Goal: Entertainment & Leisure: Consume media (video, audio)

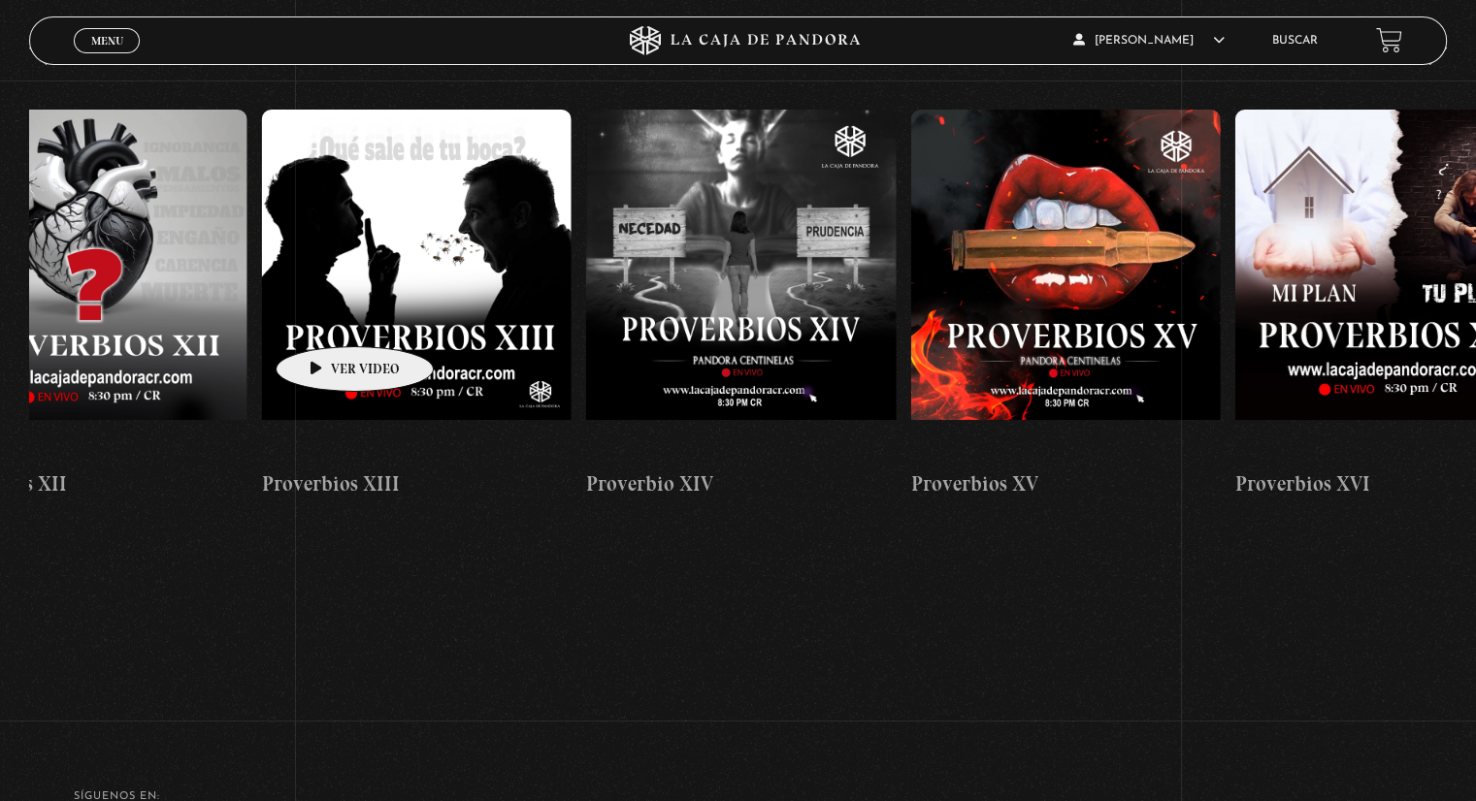
scroll to position [0, 4785]
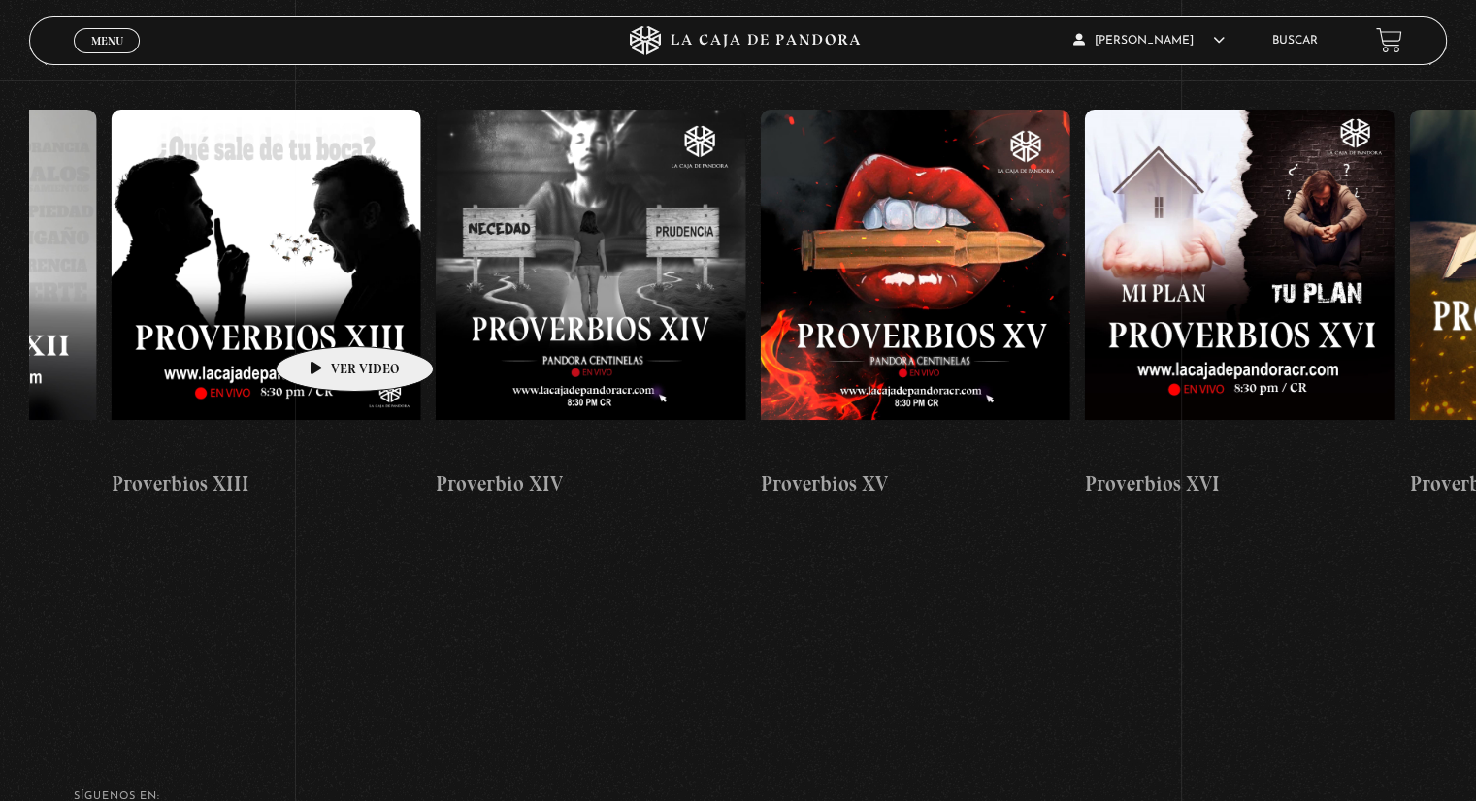
drag, startPoint x: 1256, startPoint y: 317, endPoint x: 299, endPoint y: 317, distance: 956.7
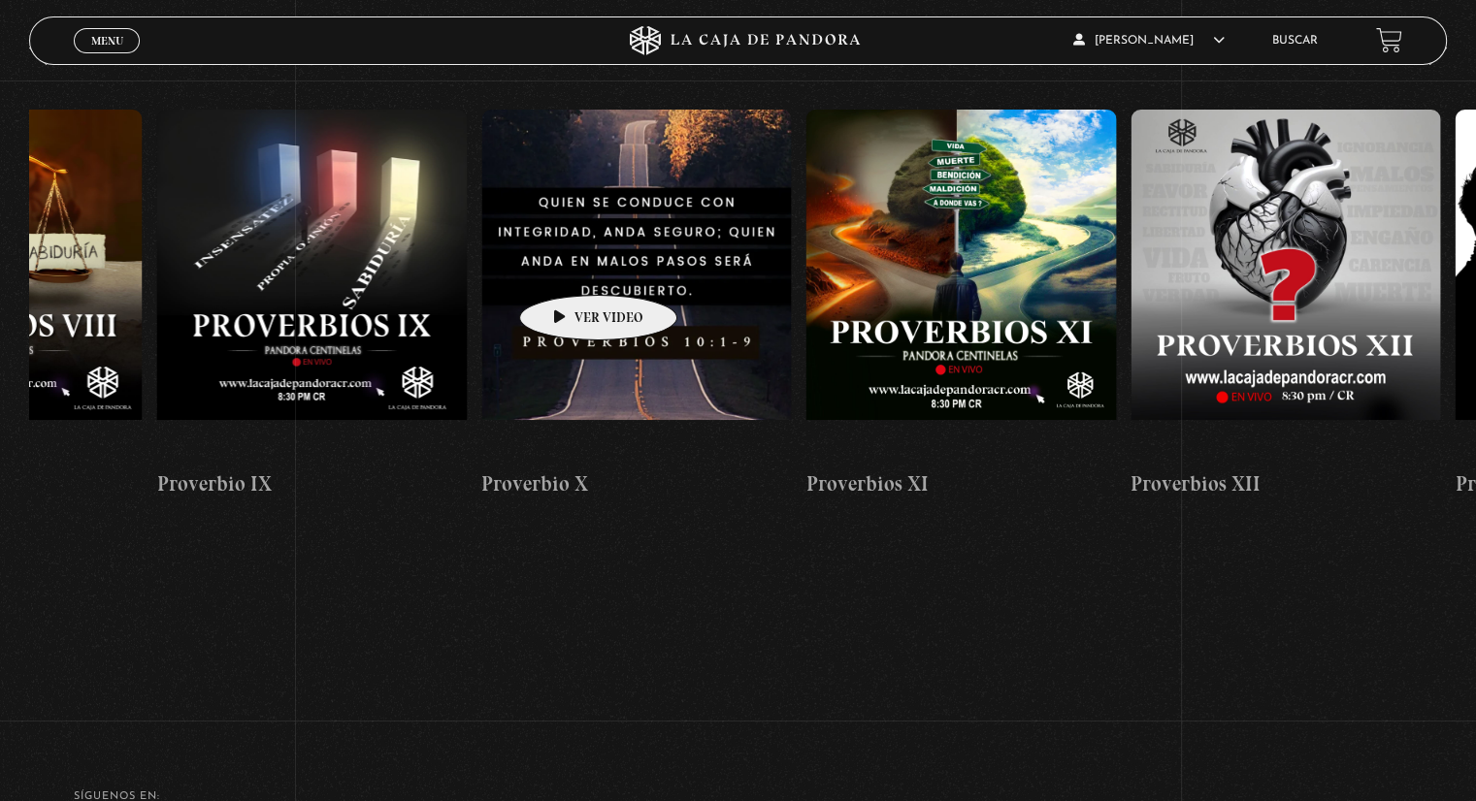
scroll to position [0, 3379]
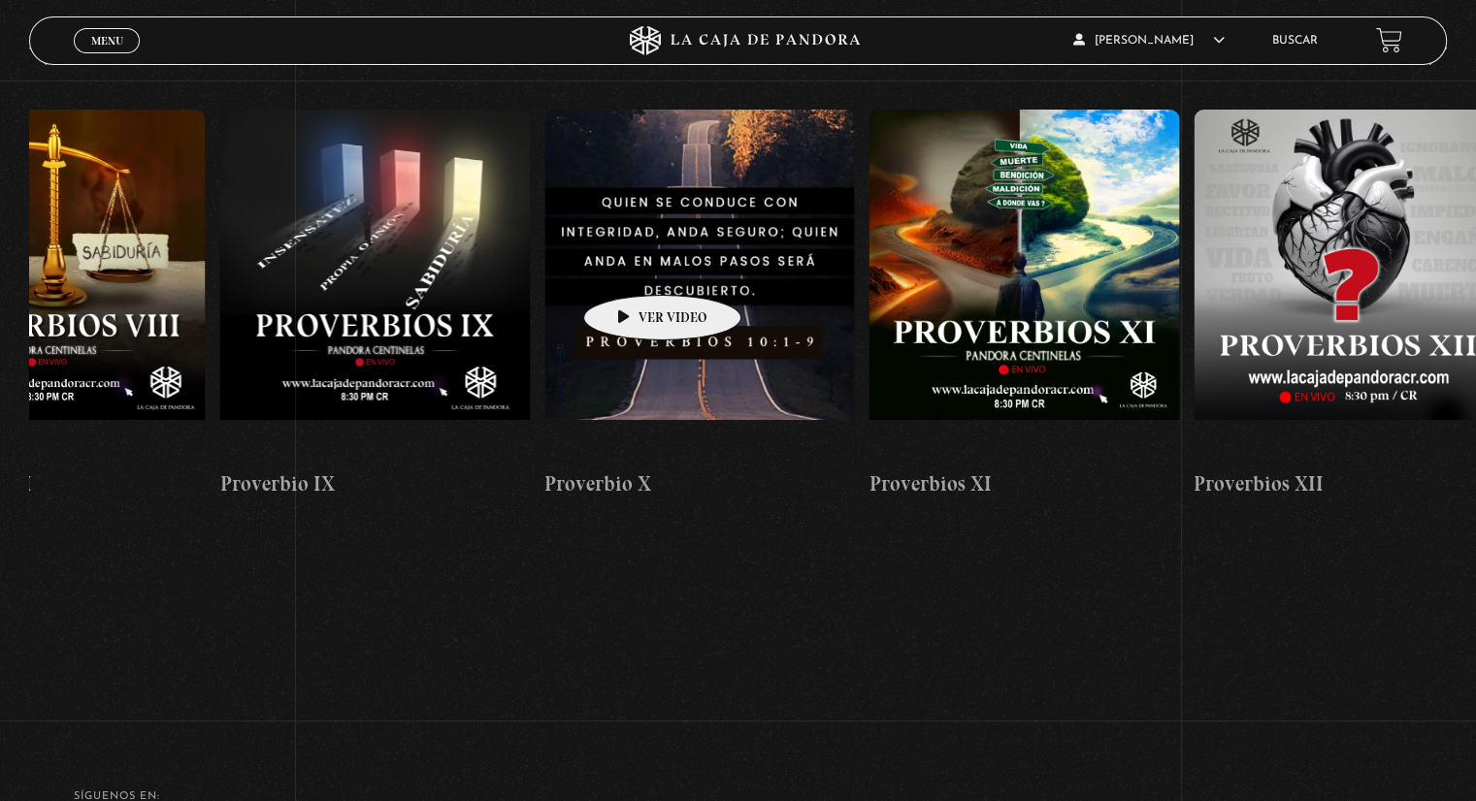
drag, startPoint x: 350, startPoint y: 261, endPoint x: 632, endPoint y: 266, distance: 281.4
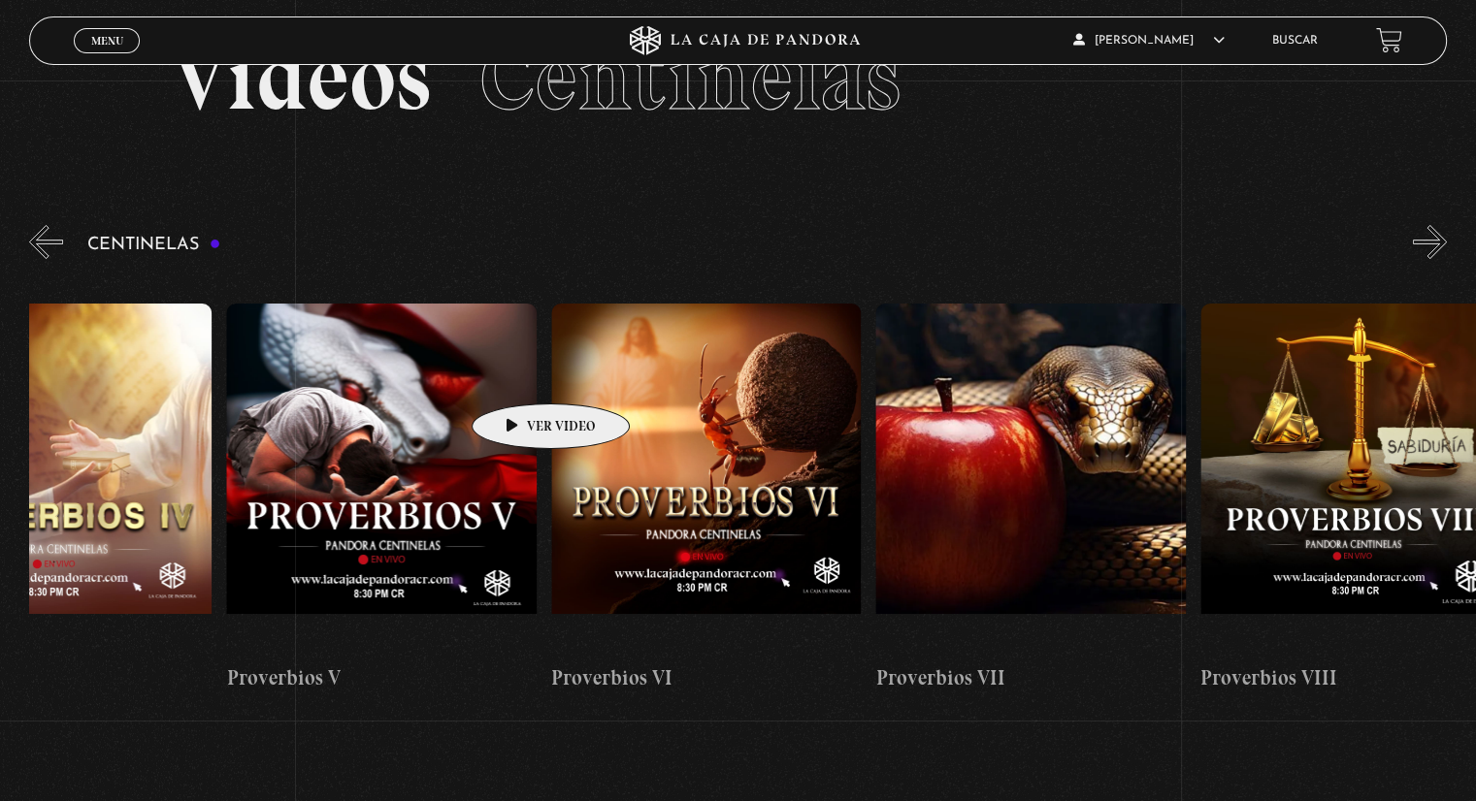
scroll to position [0, 1987]
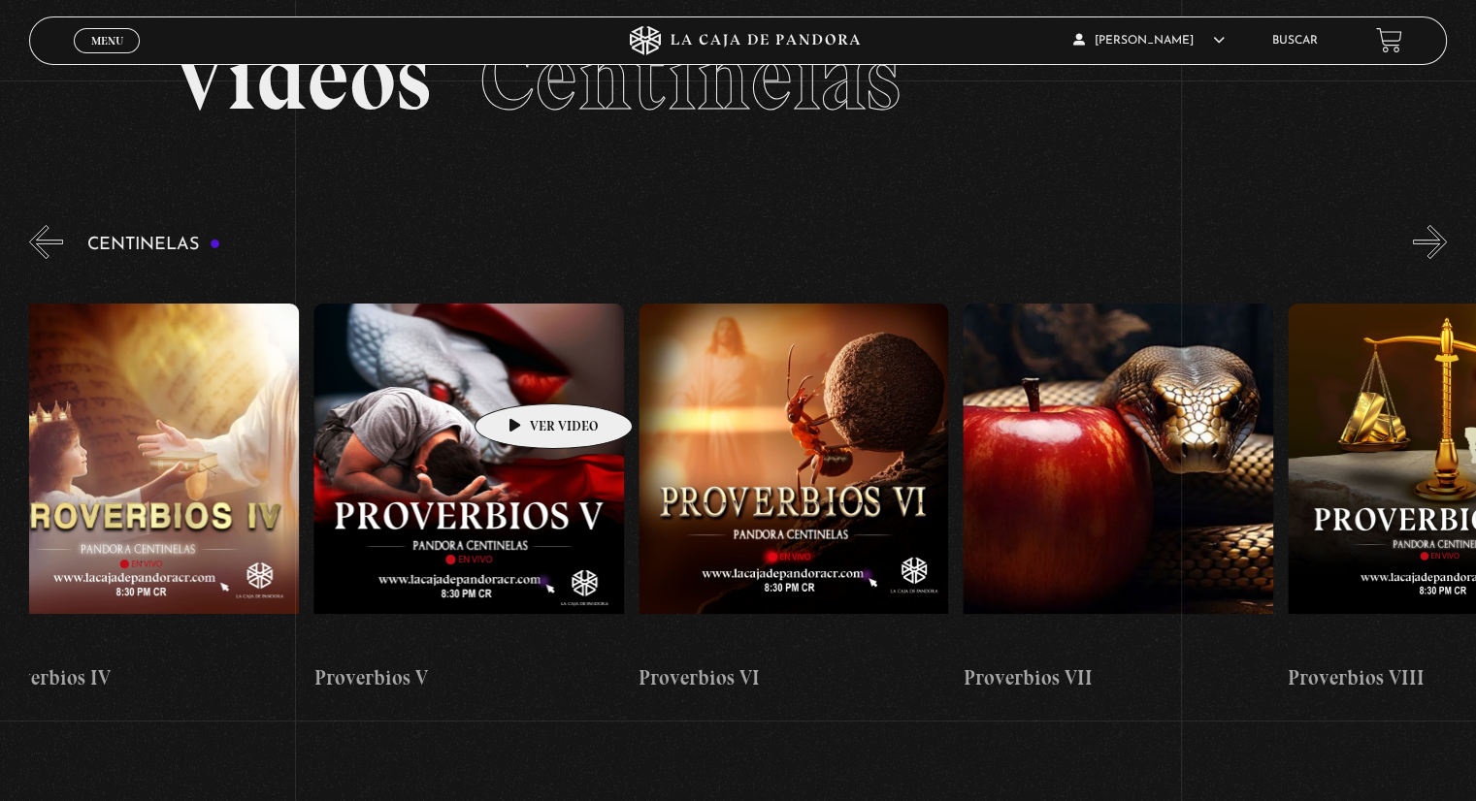
drag, startPoint x: 245, startPoint y: 375, endPoint x: 523, endPoint y: 375, distance: 278.5
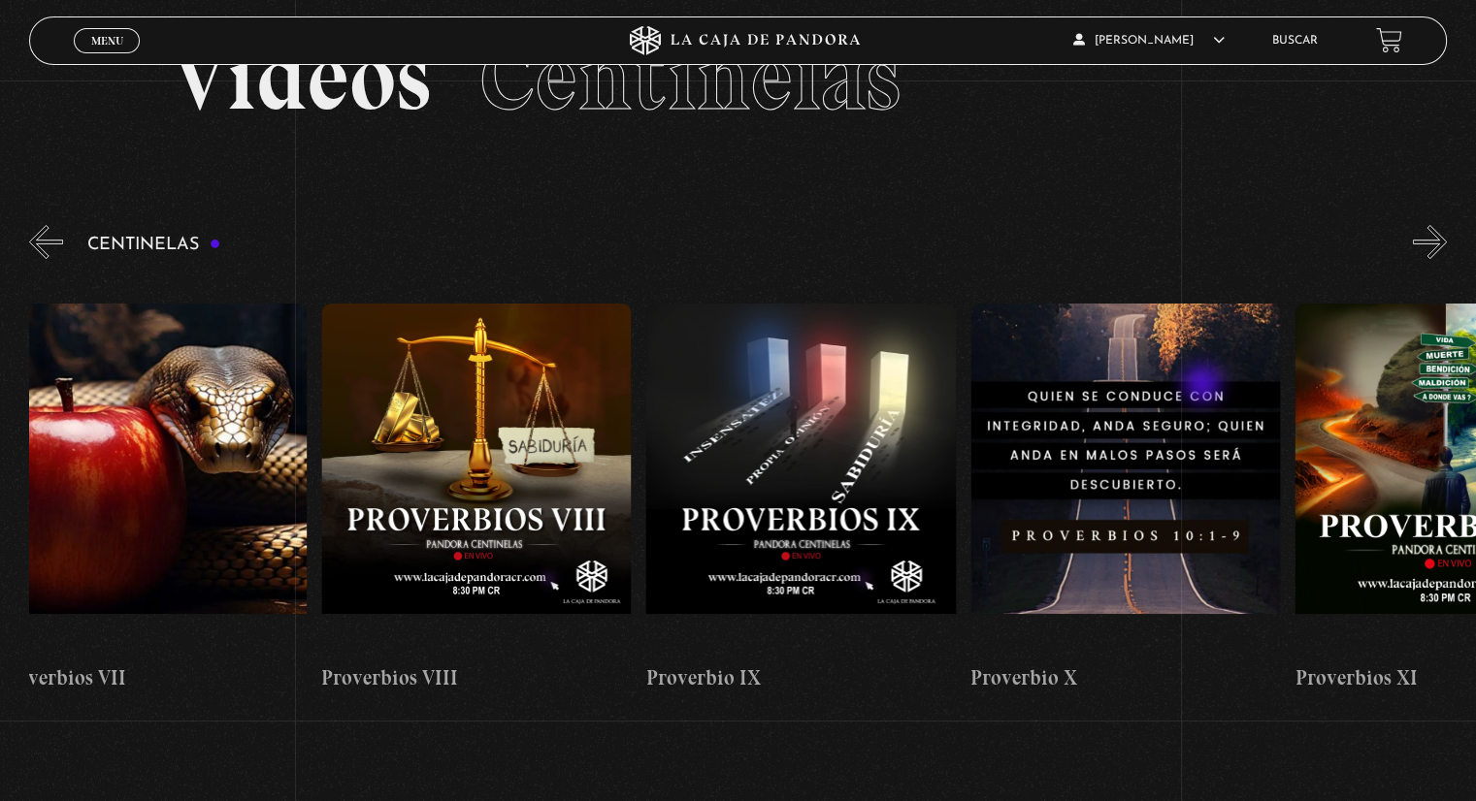
scroll to position [0, 2944]
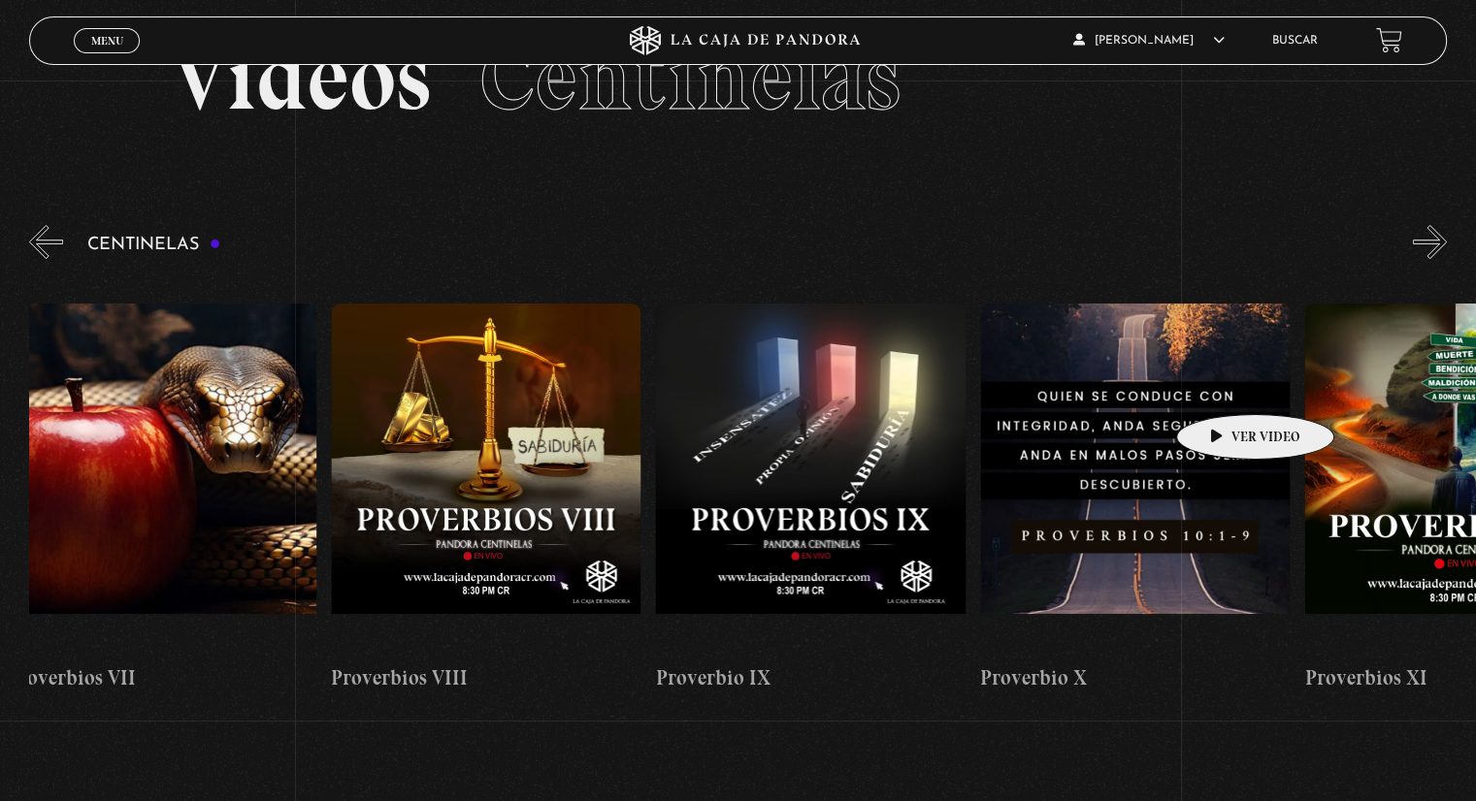
drag, startPoint x: 1366, startPoint y: 385, endPoint x: 1224, endPoint y: 385, distance: 141.7
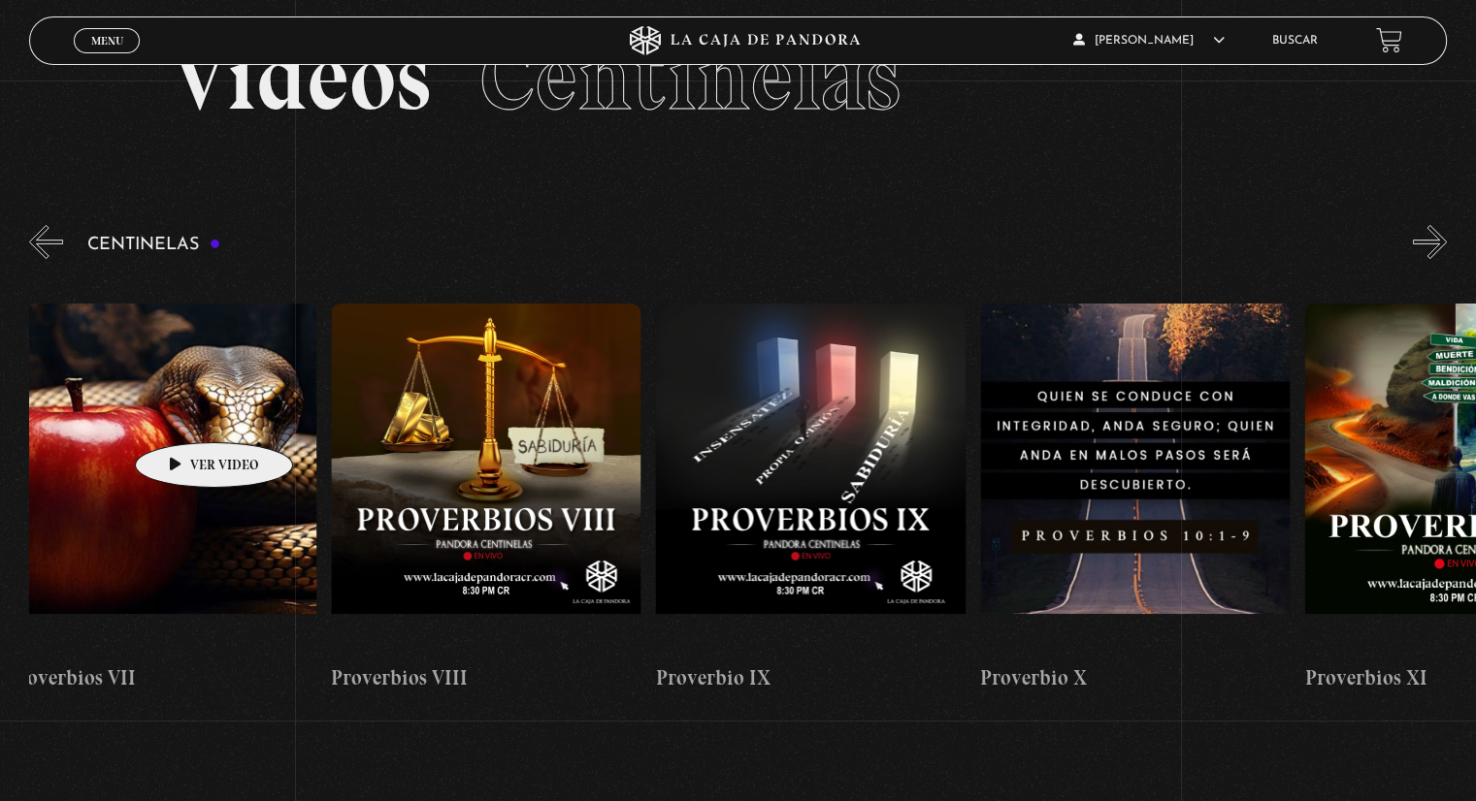
click at [183, 413] on figure at bounding box center [161, 478] width 310 height 349
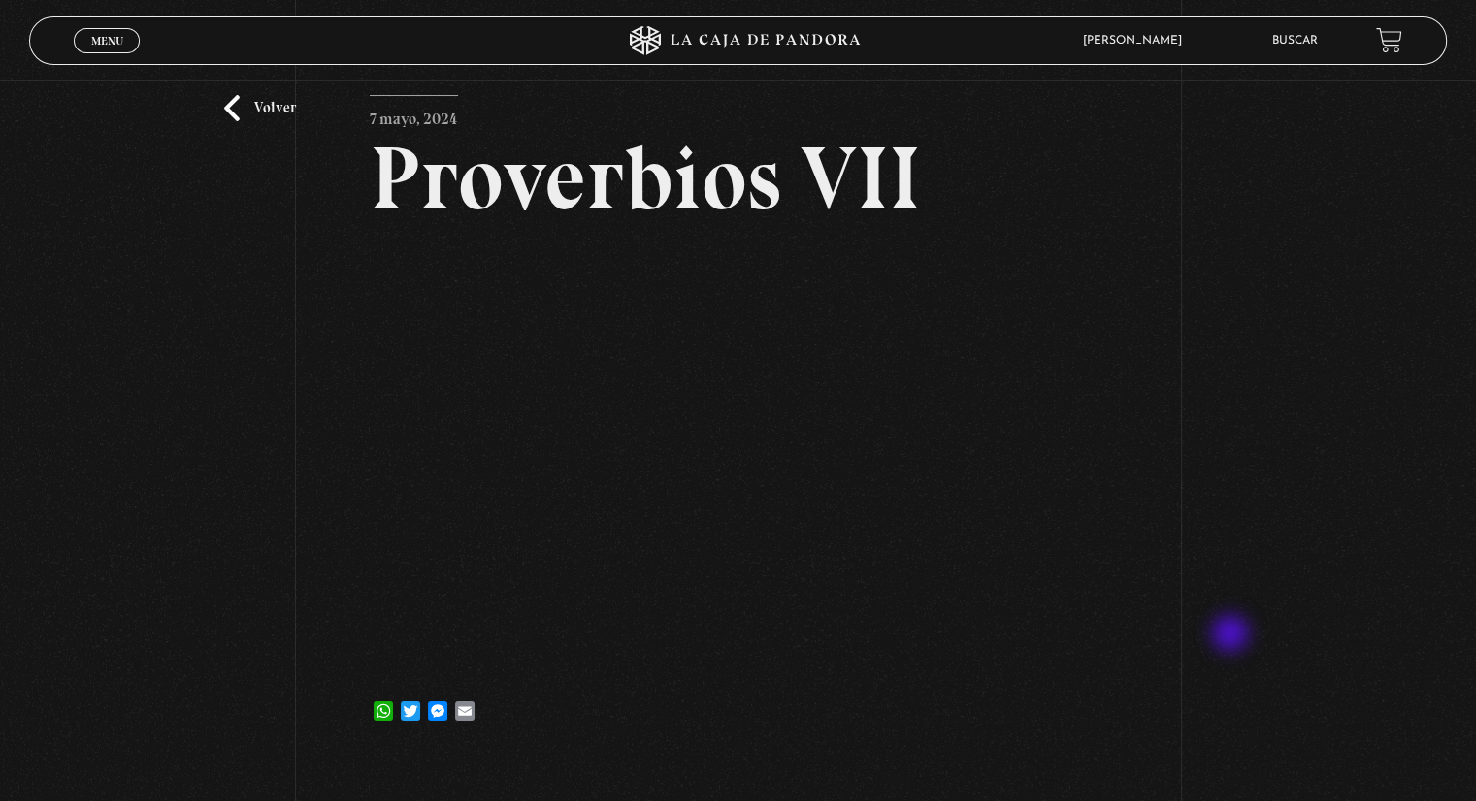
scroll to position [194, 0]
